Goal: Information Seeking & Learning: Learn about a topic

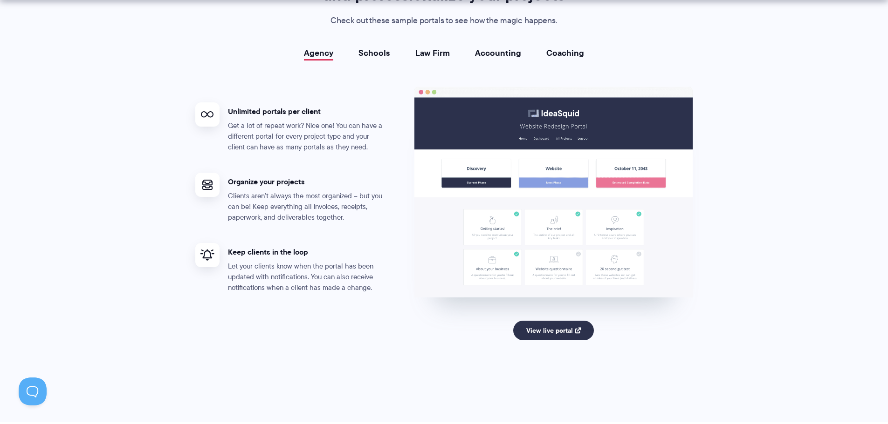
scroll to position [1724, 0]
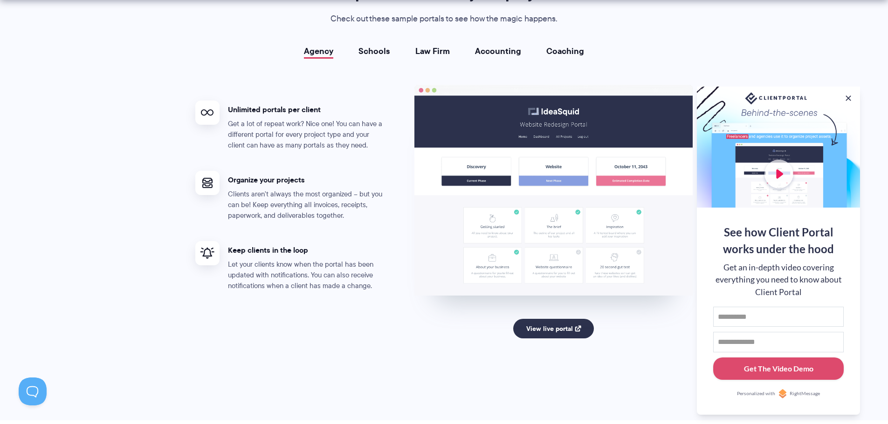
click at [845, 95] on button at bounding box center [847, 98] width 9 height 9
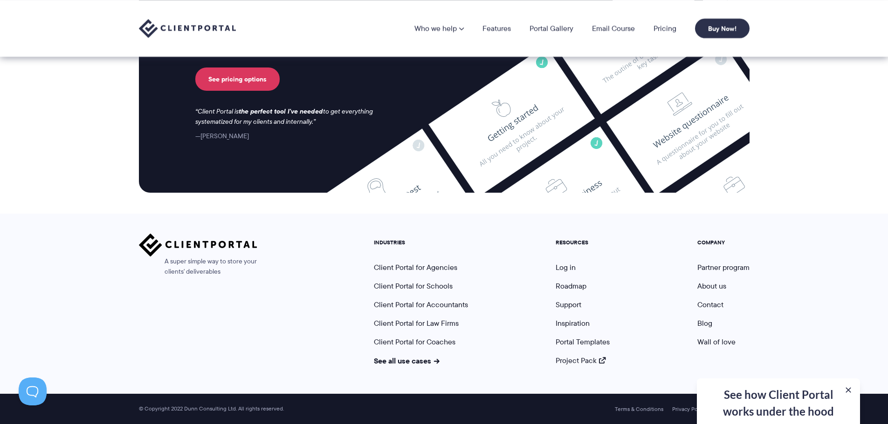
scroll to position [0, 0]
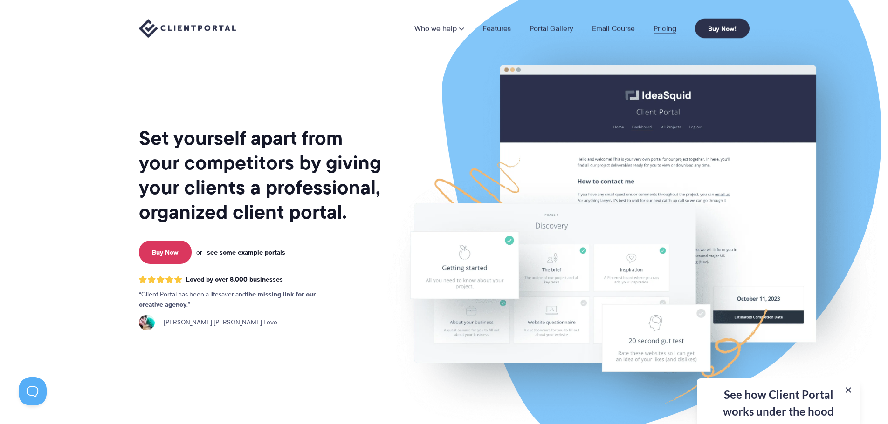
click at [673, 27] on link "Pricing" at bounding box center [664, 28] width 23 height 7
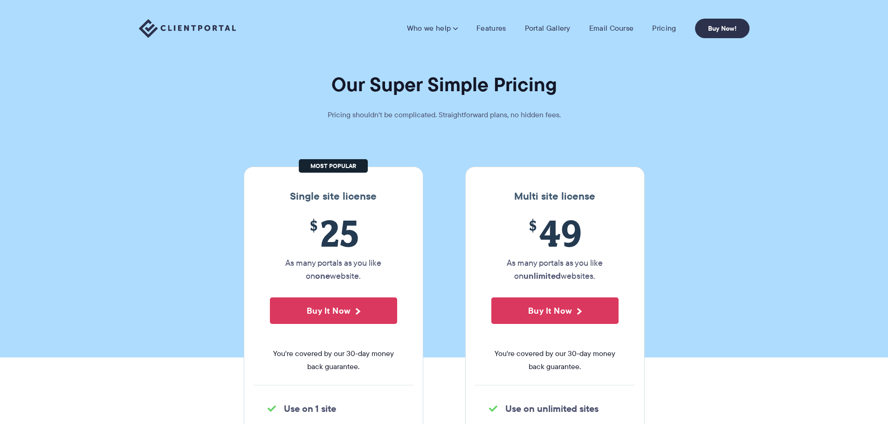
drag, startPoint x: 270, startPoint y: 191, endPoint x: 389, endPoint y: 275, distance: 146.1
click at [389, 275] on div "Single site license $ 25 As many portals as you like on one website. Buy It Now…" at bounding box center [333, 337] width 179 height 340
click at [389, 275] on p "As many portals as you like on one website." at bounding box center [333, 270] width 127 height 26
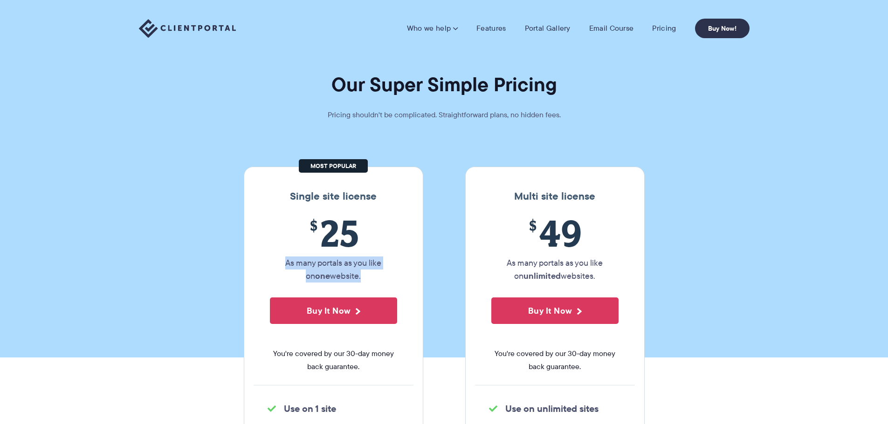
click at [362, 267] on p "As many portals as you like on one website." at bounding box center [333, 270] width 127 height 26
click at [338, 207] on div "Single site license $ 25 As many portals as you like on one website. Buy It Now…" at bounding box center [333, 337] width 179 height 340
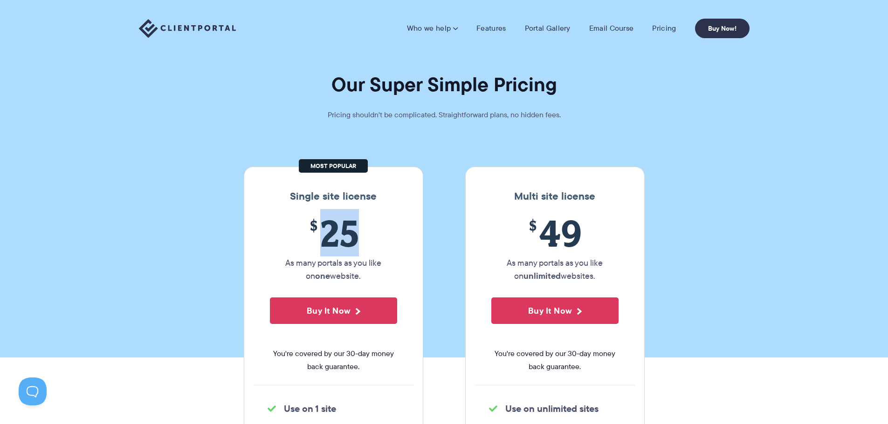
click at [338, 207] on div "Single site license $ 25 As many portals as you like on one website. Buy It Now…" at bounding box center [333, 337] width 179 height 340
click at [344, 191] on h3 "Single site license" at bounding box center [333, 197] width 160 height 12
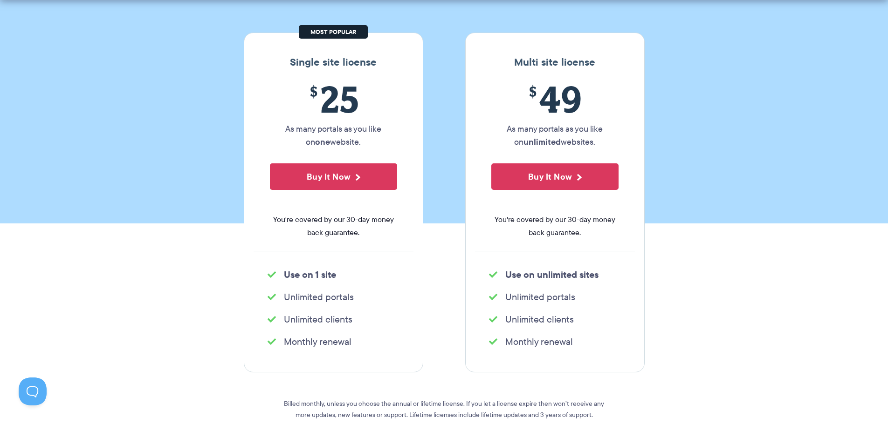
scroll to position [186, 0]
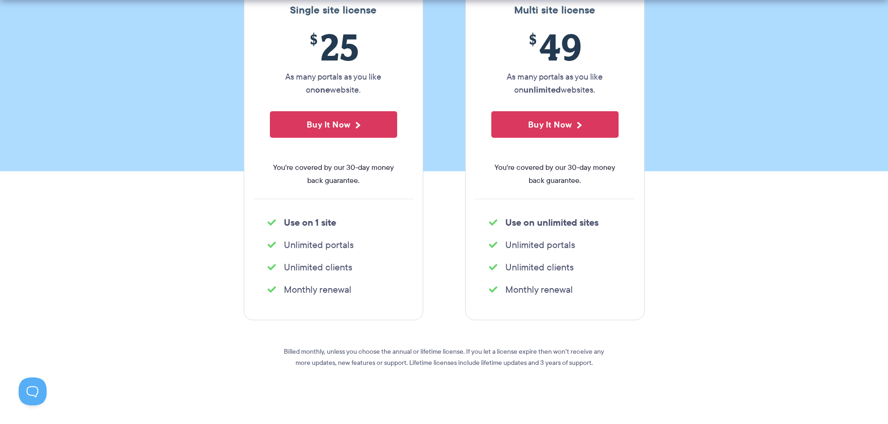
drag, startPoint x: 264, startPoint y: 222, endPoint x: 376, endPoint y: 296, distance: 133.7
click at [376, 296] on div "Single site license $ 25 As many portals as you like on one website. Buy It Now…" at bounding box center [333, 150] width 179 height 340
click at [376, 295] on li "Monthly renewal" at bounding box center [333, 289] width 132 height 13
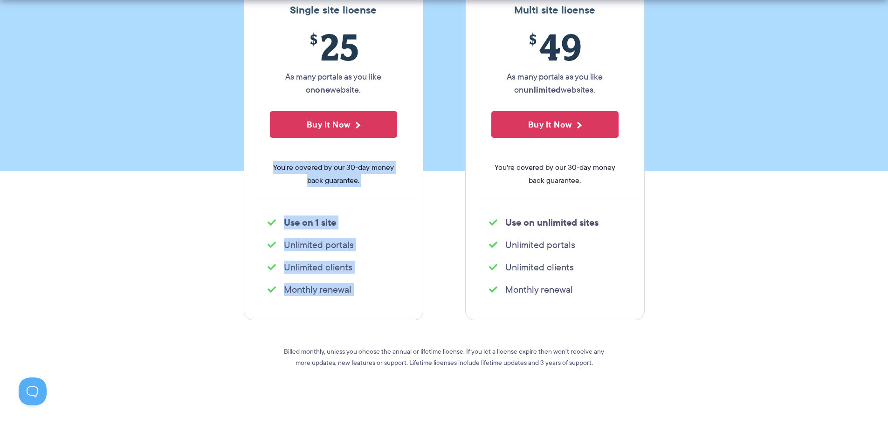
drag, startPoint x: 376, startPoint y: 295, endPoint x: 267, endPoint y: 166, distance: 169.0
click at [267, 166] on div "Single site license $ 25 As many portals as you like on one website. Buy It Now…" at bounding box center [333, 150] width 179 height 340
click at [267, 166] on div "$ 25 As many portals as you like on one website. Buy It Now You're covered by o…" at bounding box center [333, 112] width 160 height 173
drag, startPoint x: 259, startPoint y: 166, endPoint x: 643, endPoint y: 288, distance: 403.2
click at [643, 288] on div "Single site license $ 25 As many portals as you like on one website. Buy It Now…" at bounding box center [444, 150] width 415 height 340
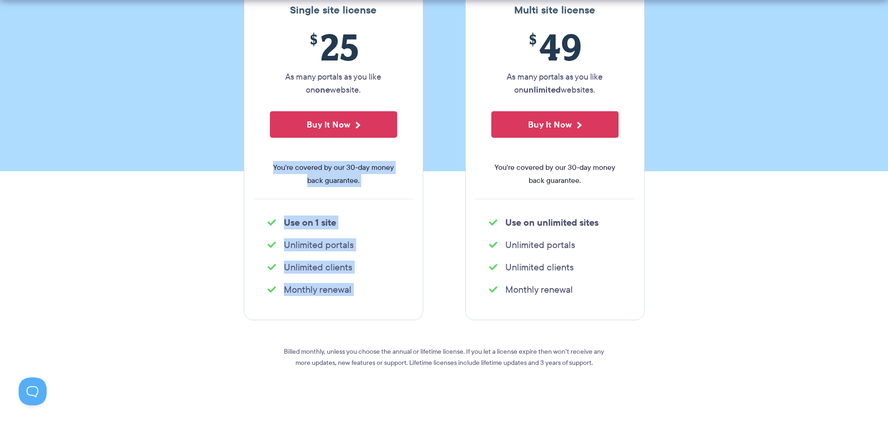
click at [643, 288] on div "Multi site license $ 49 As many portals as you like on unlimited websites. Buy …" at bounding box center [554, 150] width 179 height 340
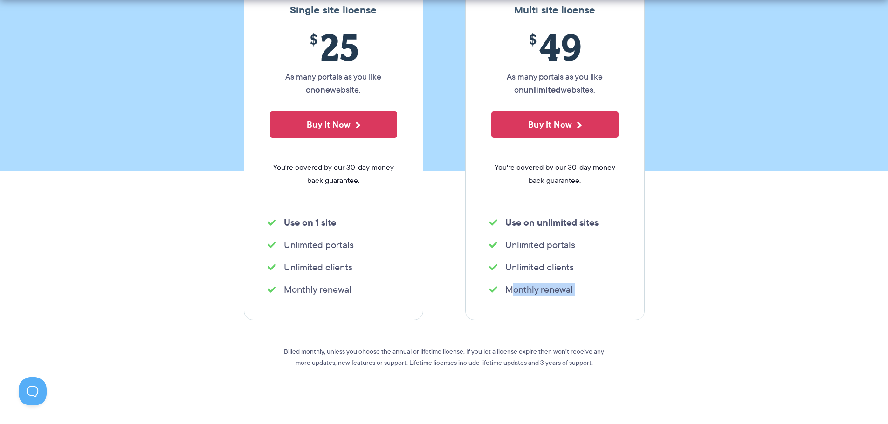
click at [643, 288] on div "Multi site license $ 49 As many portals as you like on unlimited websites. Buy …" at bounding box center [554, 150] width 179 height 340
click at [604, 293] on li "Monthly renewal" at bounding box center [555, 289] width 132 height 13
click at [561, 307] on div "Multi site license $ 49 As many portals as you like on unlimited websites. Buy …" at bounding box center [554, 150] width 179 height 340
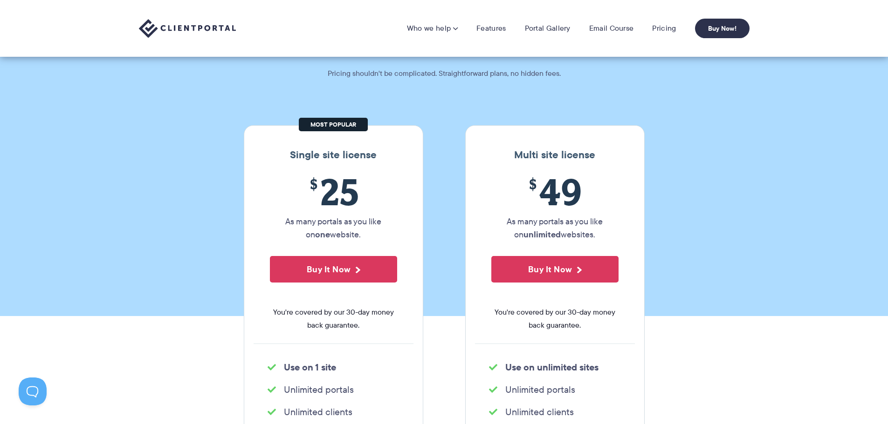
scroll to position [0, 0]
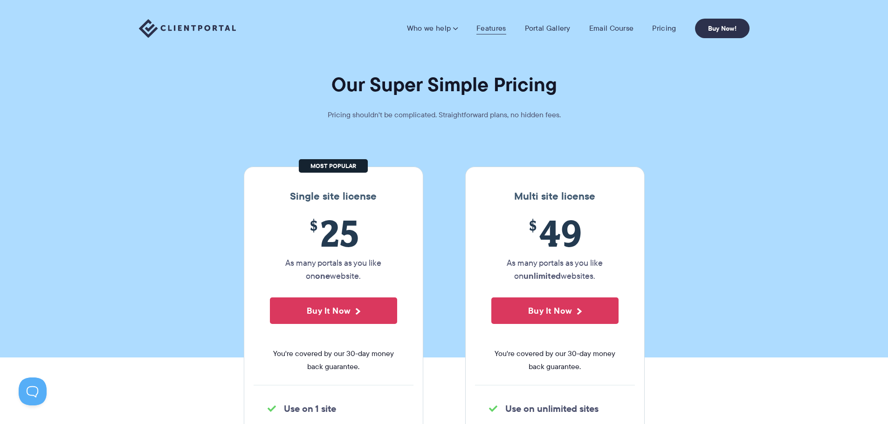
click at [491, 28] on link "Features" at bounding box center [490, 28] width 29 height 9
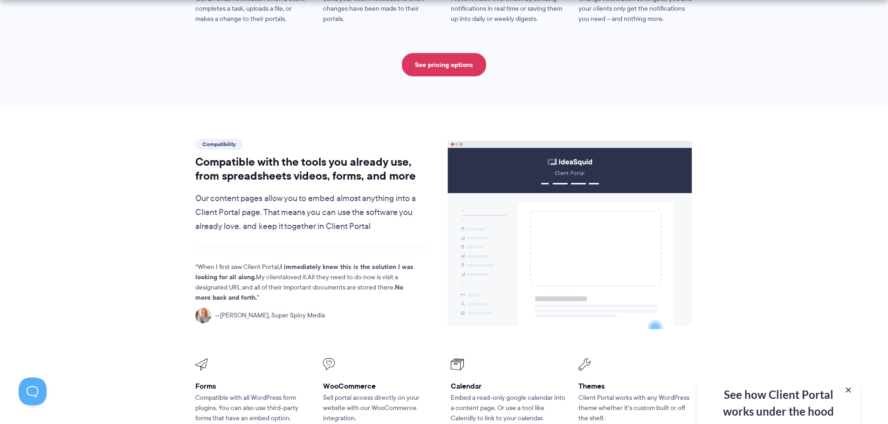
scroll to position [1025, 0]
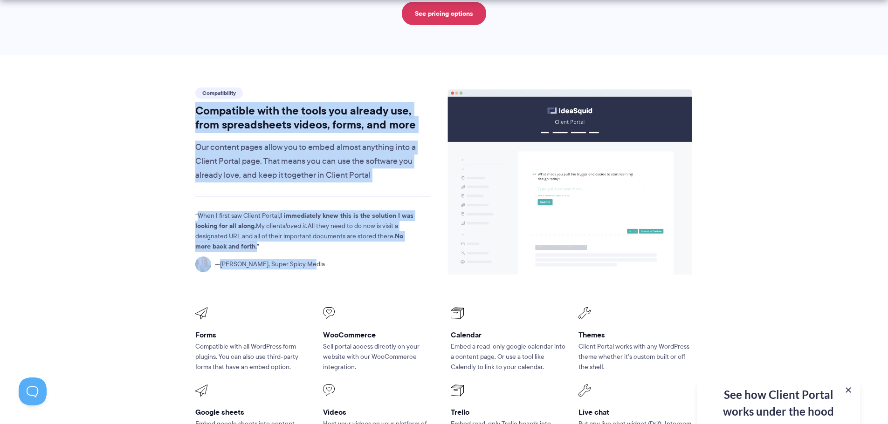
drag, startPoint x: 175, startPoint y: 89, endPoint x: 346, endPoint y: 237, distance: 225.3
click at [346, 237] on section "Compatibility Compatible with the tools you already use, from spreadsheets vide…" at bounding box center [444, 293] width 888 height 477
click at [346, 257] on figcaption "Mojca Zove, Super Spicy Media" at bounding box center [304, 265] width 219 height 16
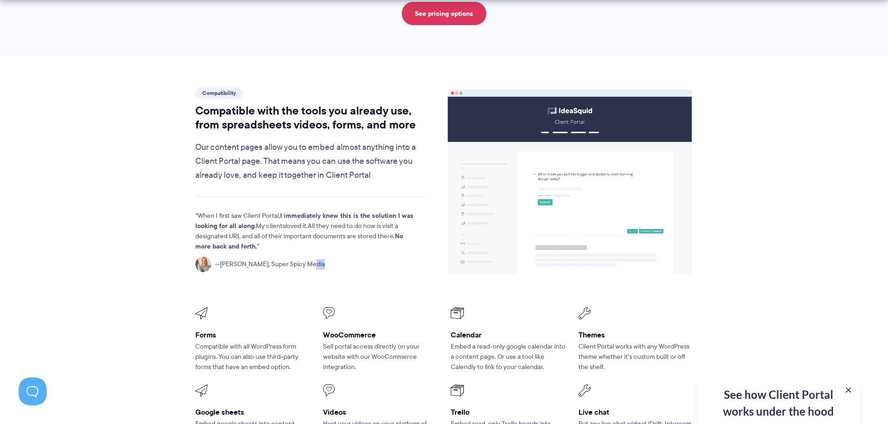
click at [346, 257] on figcaption "Mojca Zove, Super Spicy Media" at bounding box center [304, 265] width 219 height 16
click at [351, 213] on p "When I first saw Client Portal, I immediately knew this is the solution I was l…" at bounding box center [304, 231] width 219 height 41
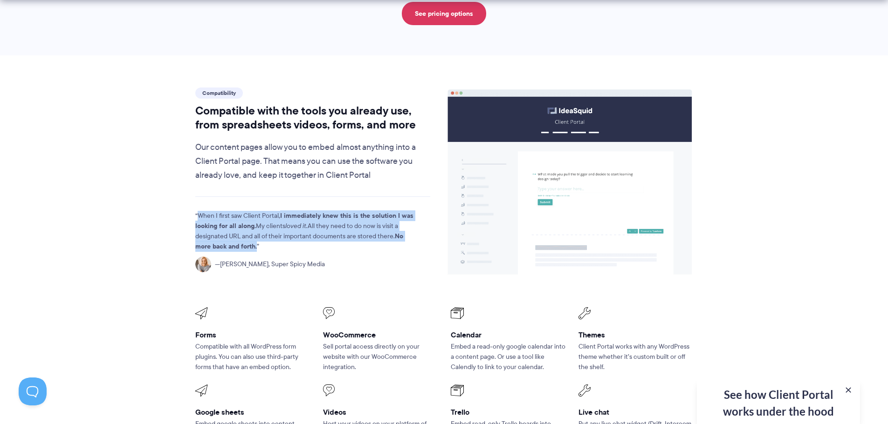
click at [351, 213] on p "When I first saw Client Portal, I immediately knew this is the solution I was l…" at bounding box center [304, 231] width 219 height 41
click at [363, 211] on strong "I immediately knew this is the solution I was looking for all along." at bounding box center [304, 221] width 218 height 21
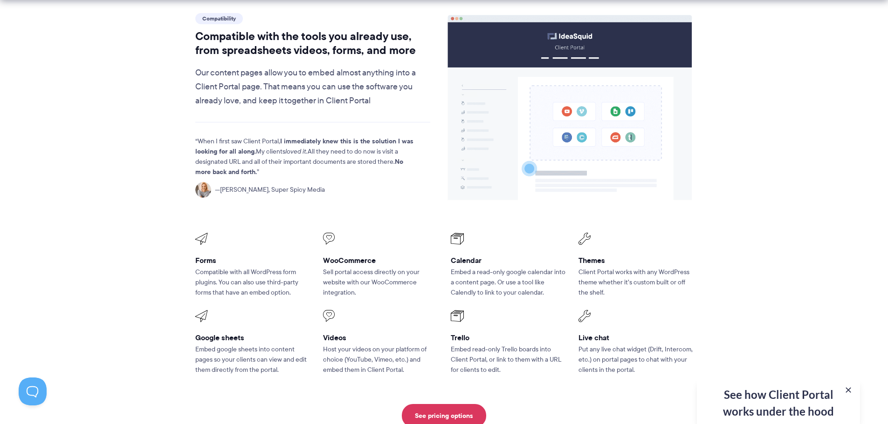
scroll to position [1211, 0]
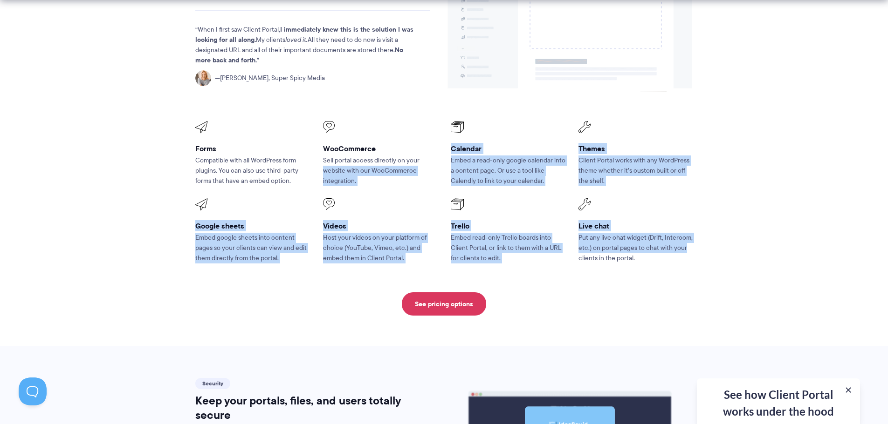
drag, startPoint x: 319, startPoint y: 142, endPoint x: 747, endPoint y: 226, distance: 436.4
click at [747, 226] on section "Compatibility Compatible with the tools you already use, from spreadsheets vide…" at bounding box center [444, 107] width 888 height 477
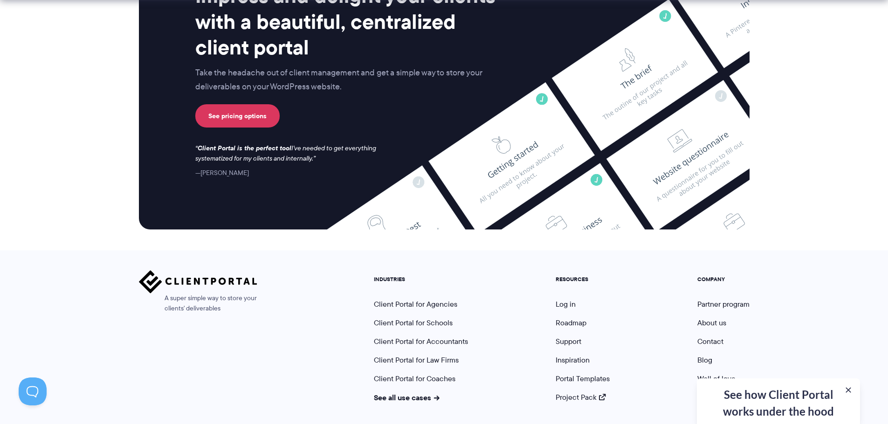
scroll to position [2457, 0]
